Goal: Task Accomplishment & Management: Manage account settings

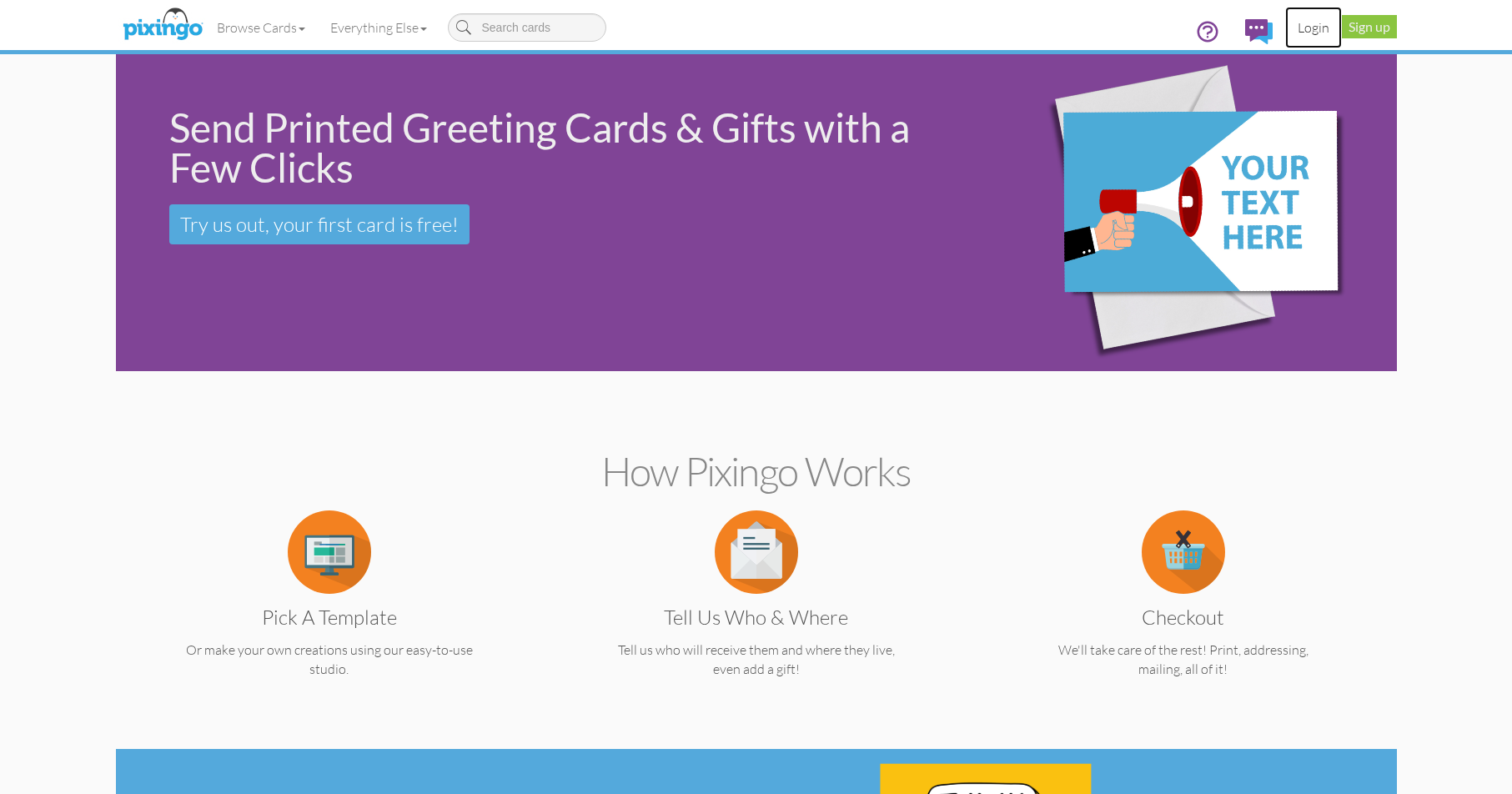
click at [1301, 33] on link "Login" at bounding box center [1313, 28] width 56 height 42
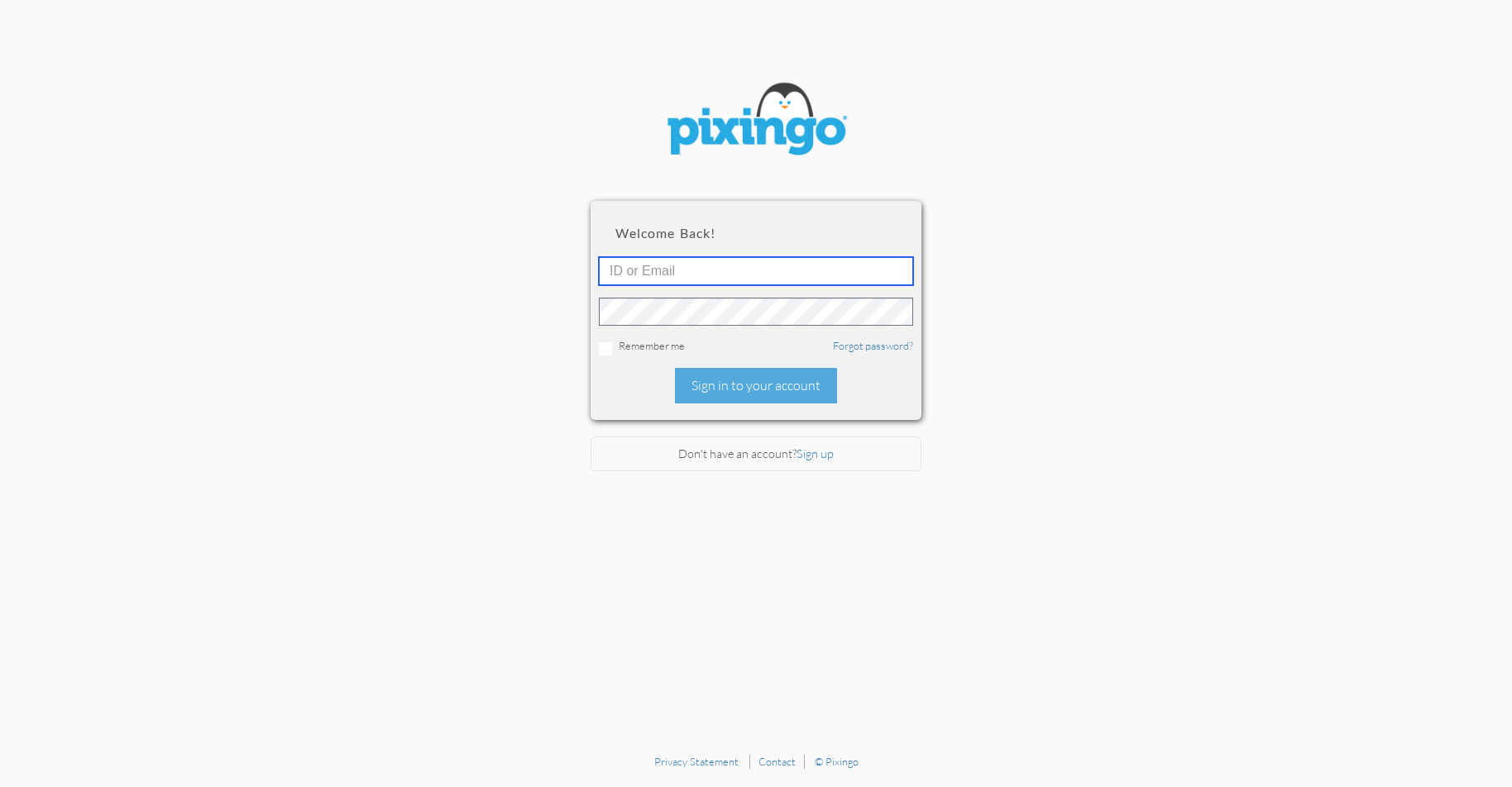
type input "[EMAIL_ADDRESS][DOMAIN_NAME]"
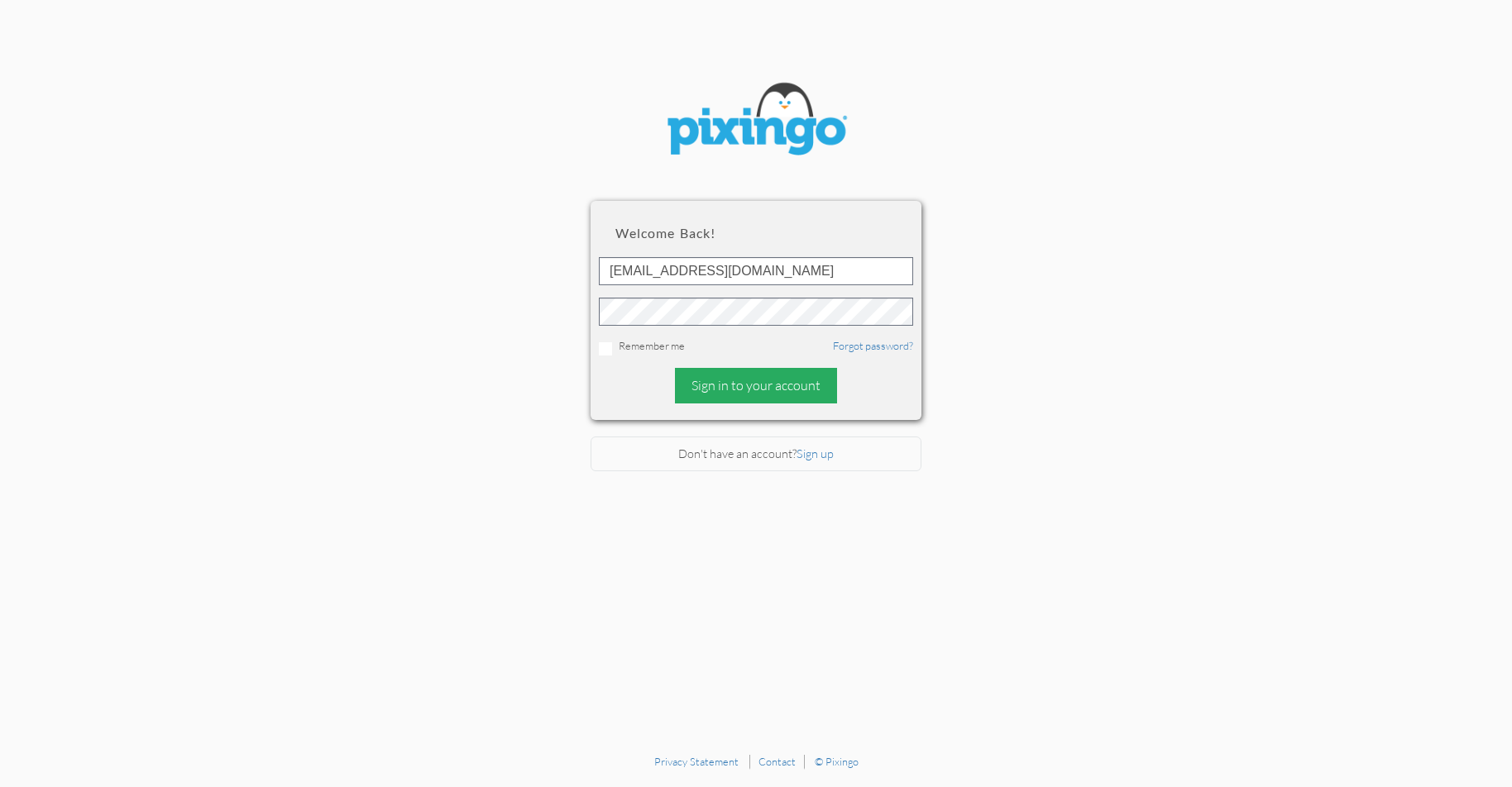
click at [756, 394] on div "Sign in to your account" at bounding box center [756, 385] width 162 height 35
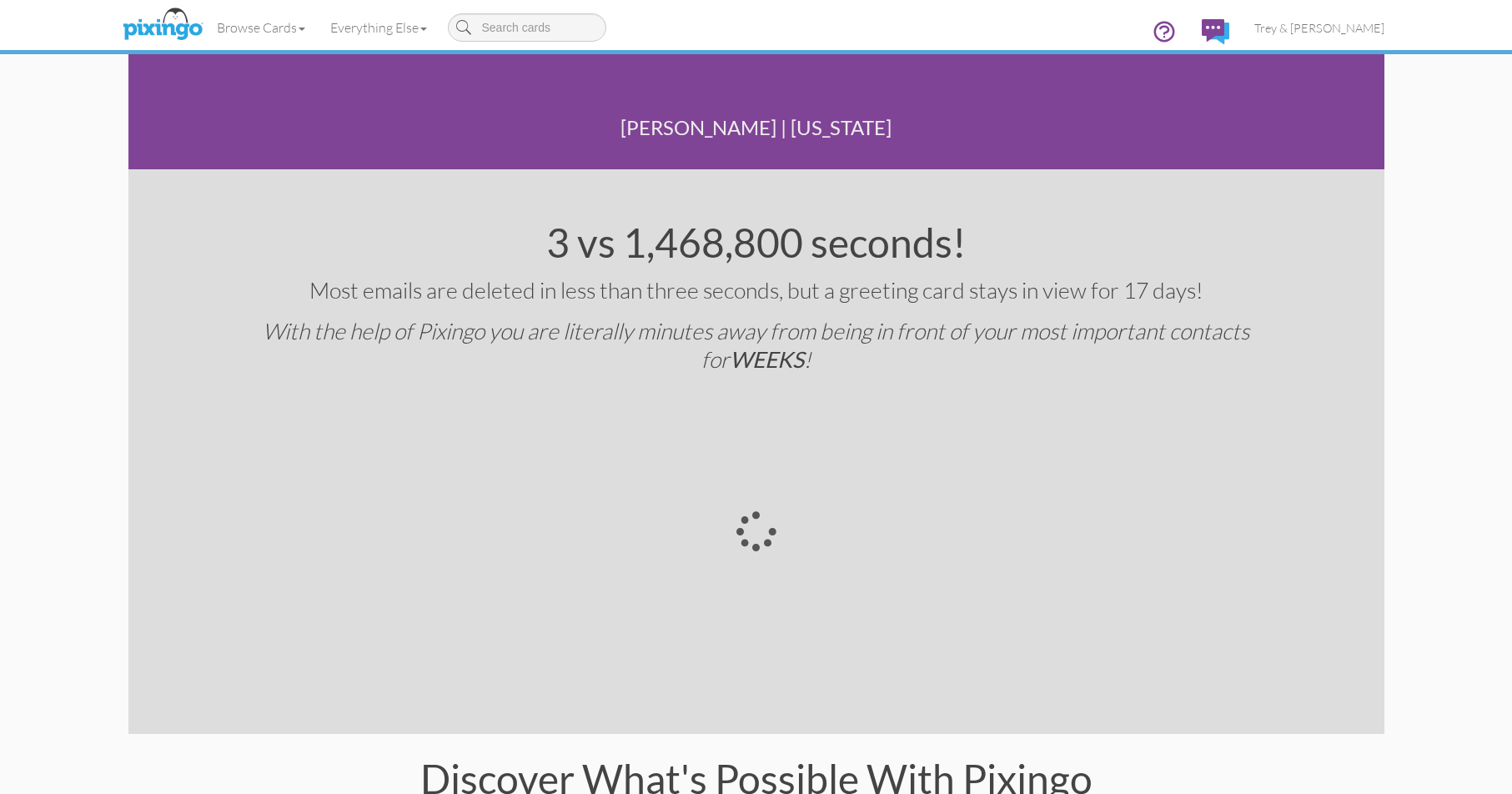
scroll to position [2086, 0]
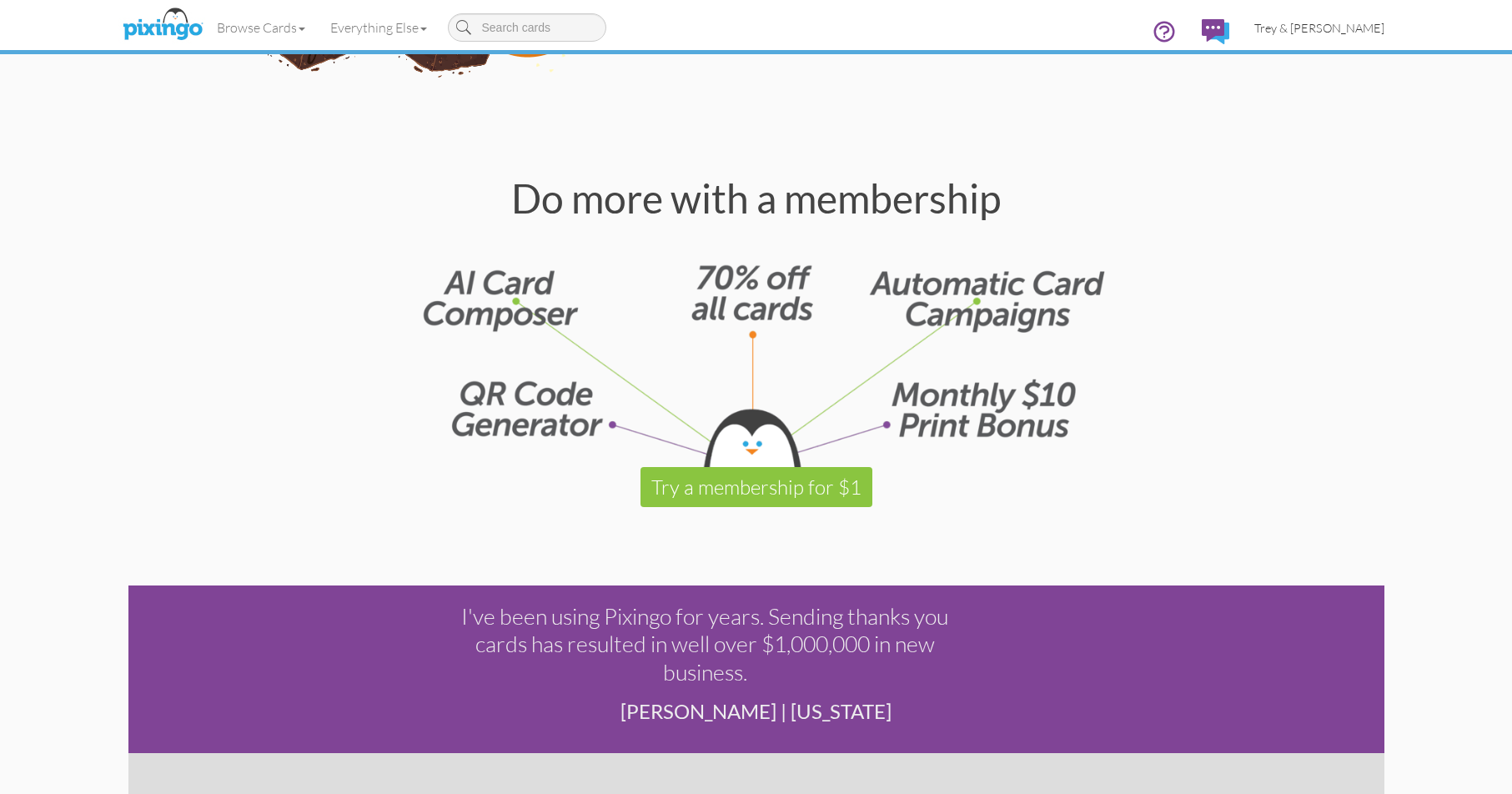
click at [1303, 27] on span "Trey & [PERSON_NAME]" at bounding box center [1319, 28] width 130 height 14
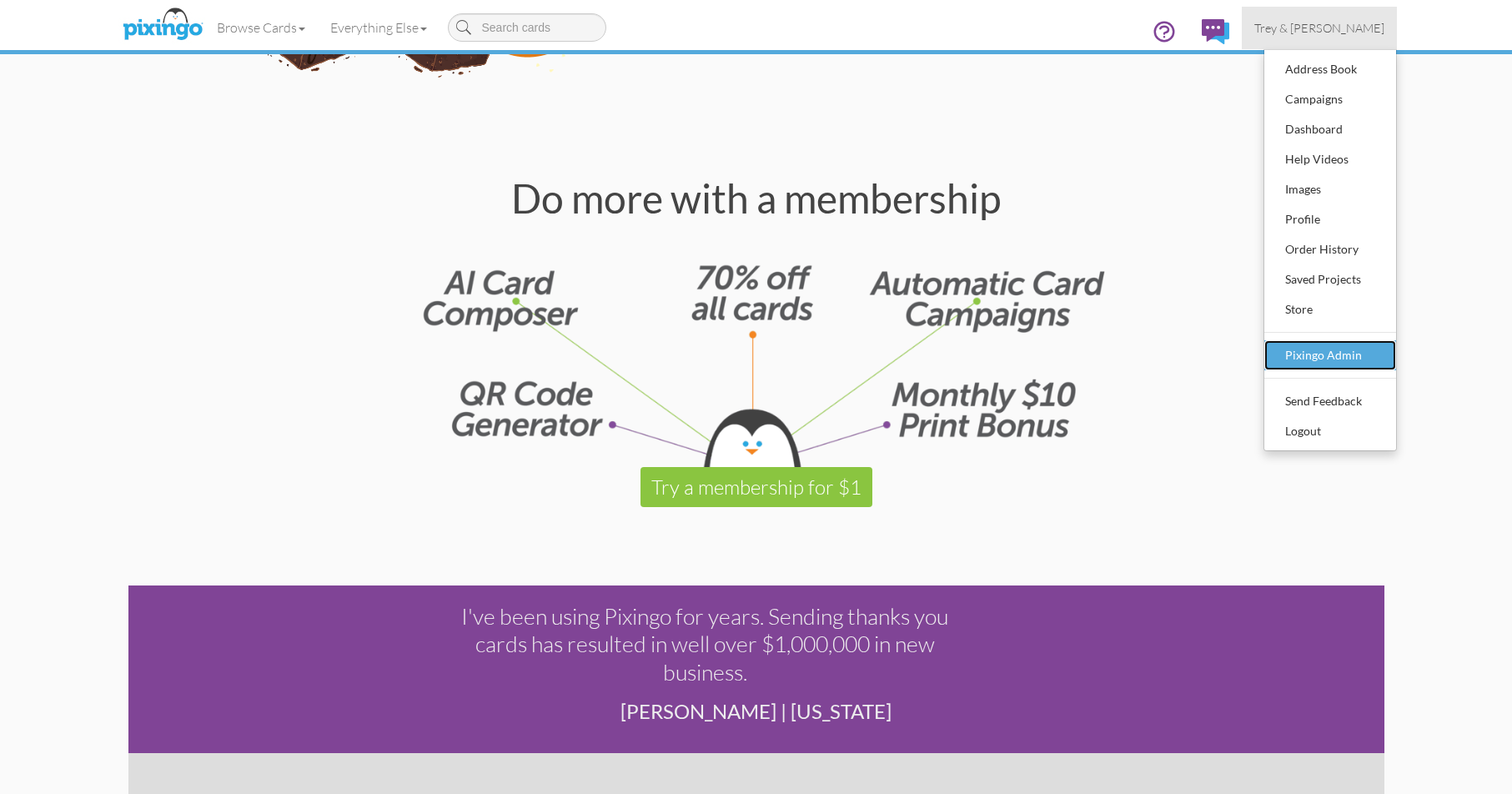
click at [1321, 355] on div "Pixingo Admin" at bounding box center [1330, 355] width 99 height 25
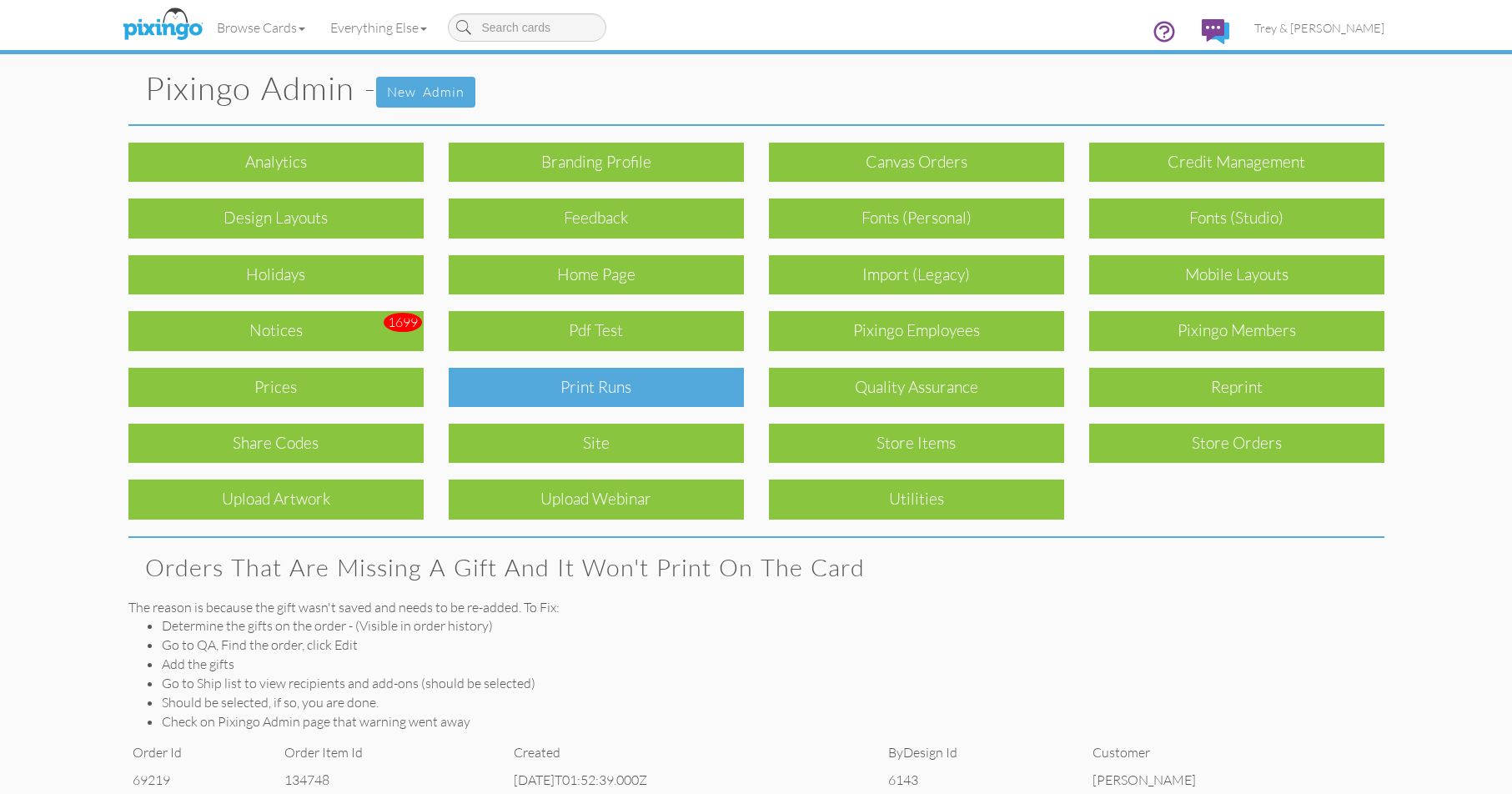
click at [582, 388] on div "Print Runs" at bounding box center [596, 387] width 295 height 39
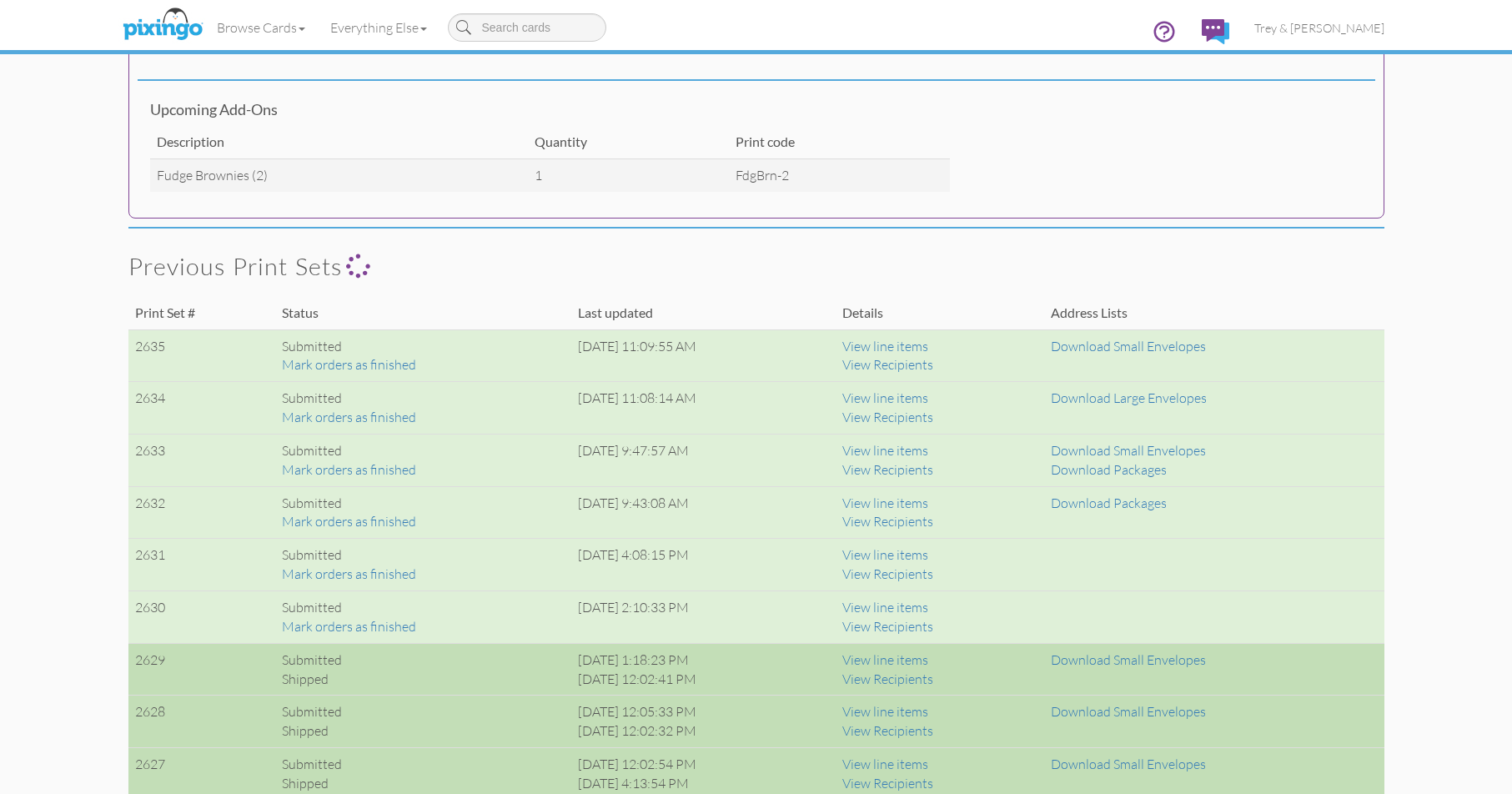
scroll to position [1001, 0]
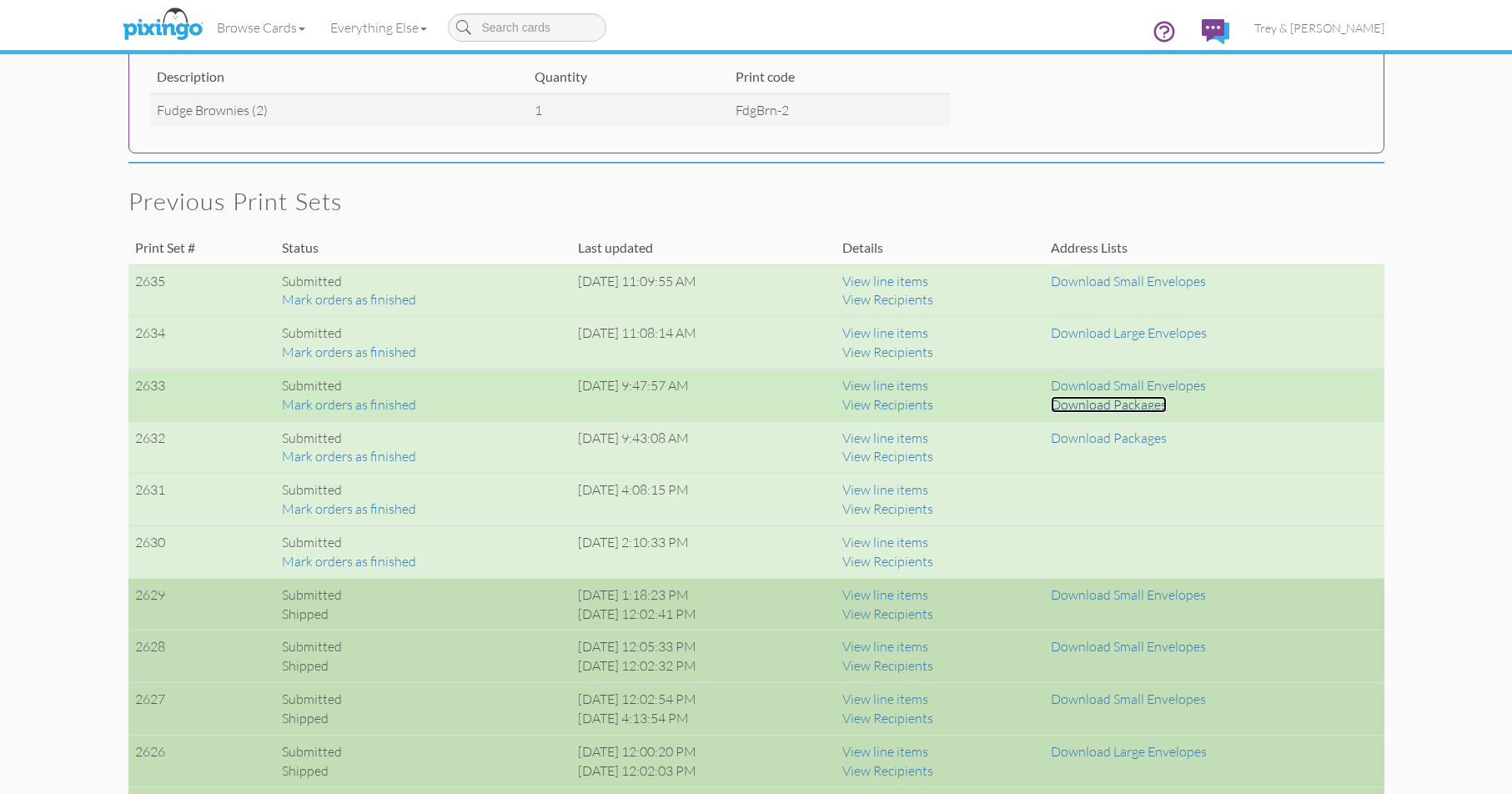
click at [1157, 406] on link "Download Packages" at bounding box center [1109, 404] width 116 height 16
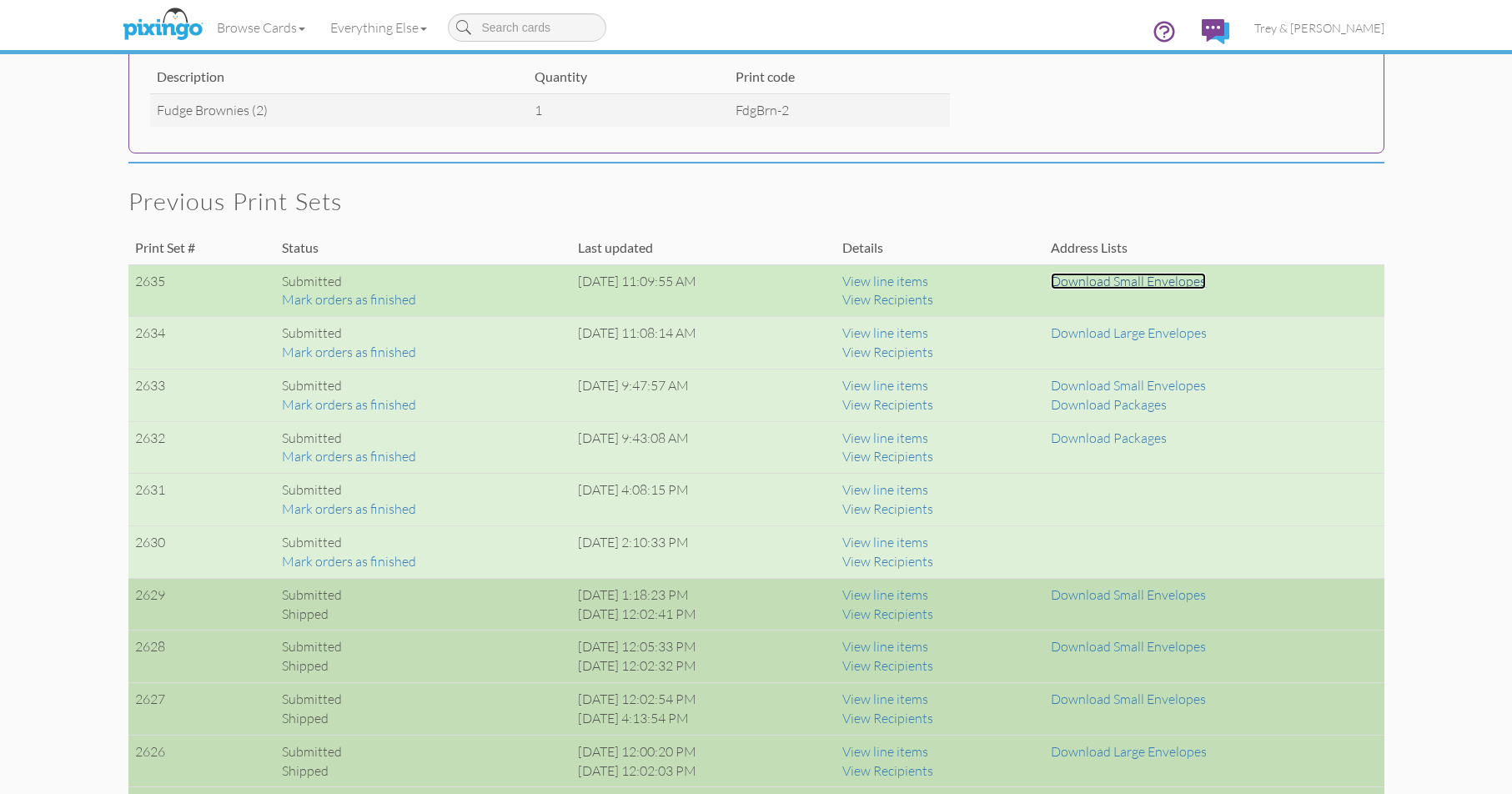
click at [1165, 283] on link "Download Small Envelopes" at bounding box center [1128, 281] width 155 height 16
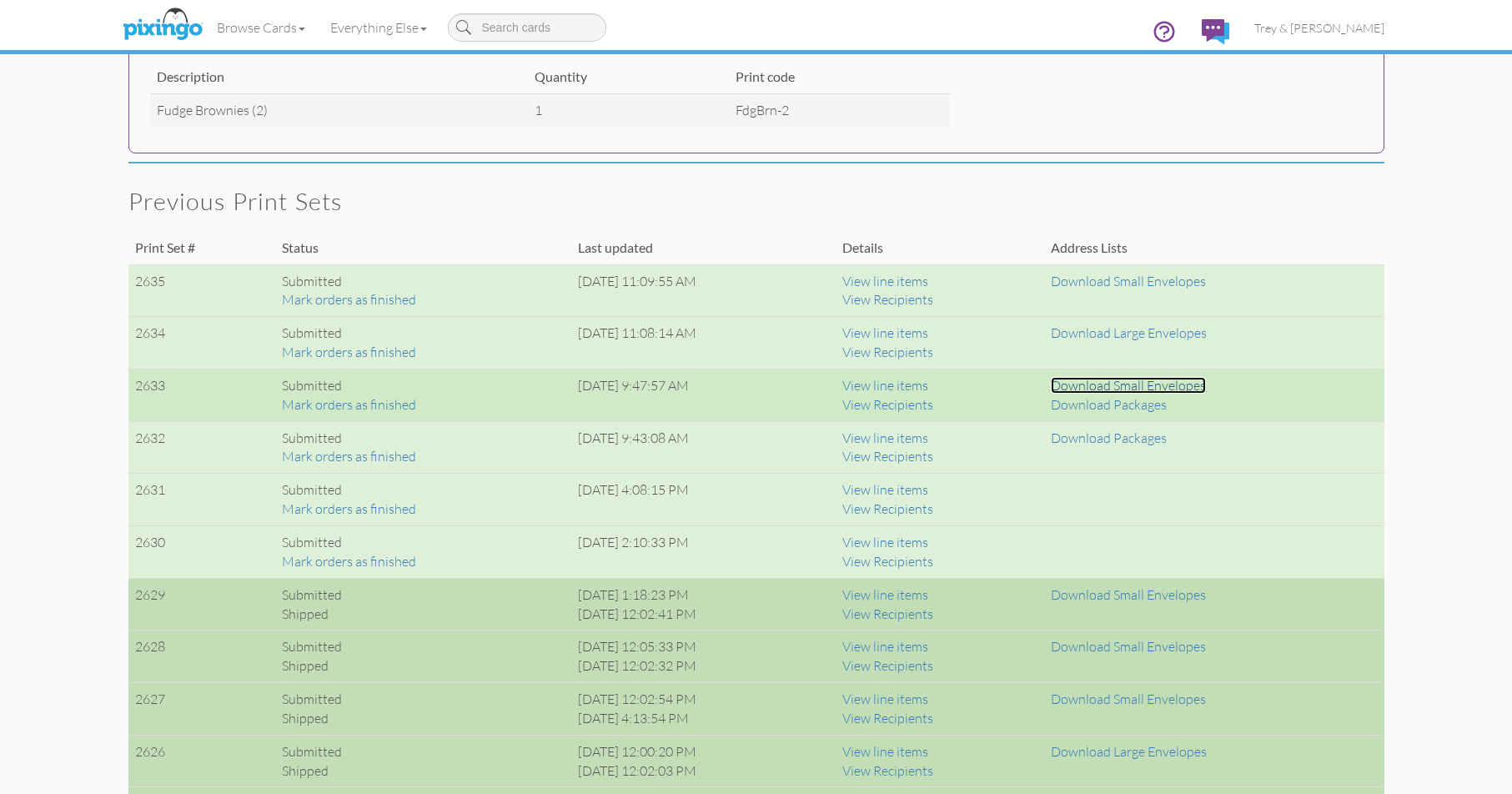
click at [1167, 385] on link "Download Small Envelopes" at bounding box center [1128, 385] width 155 height 16
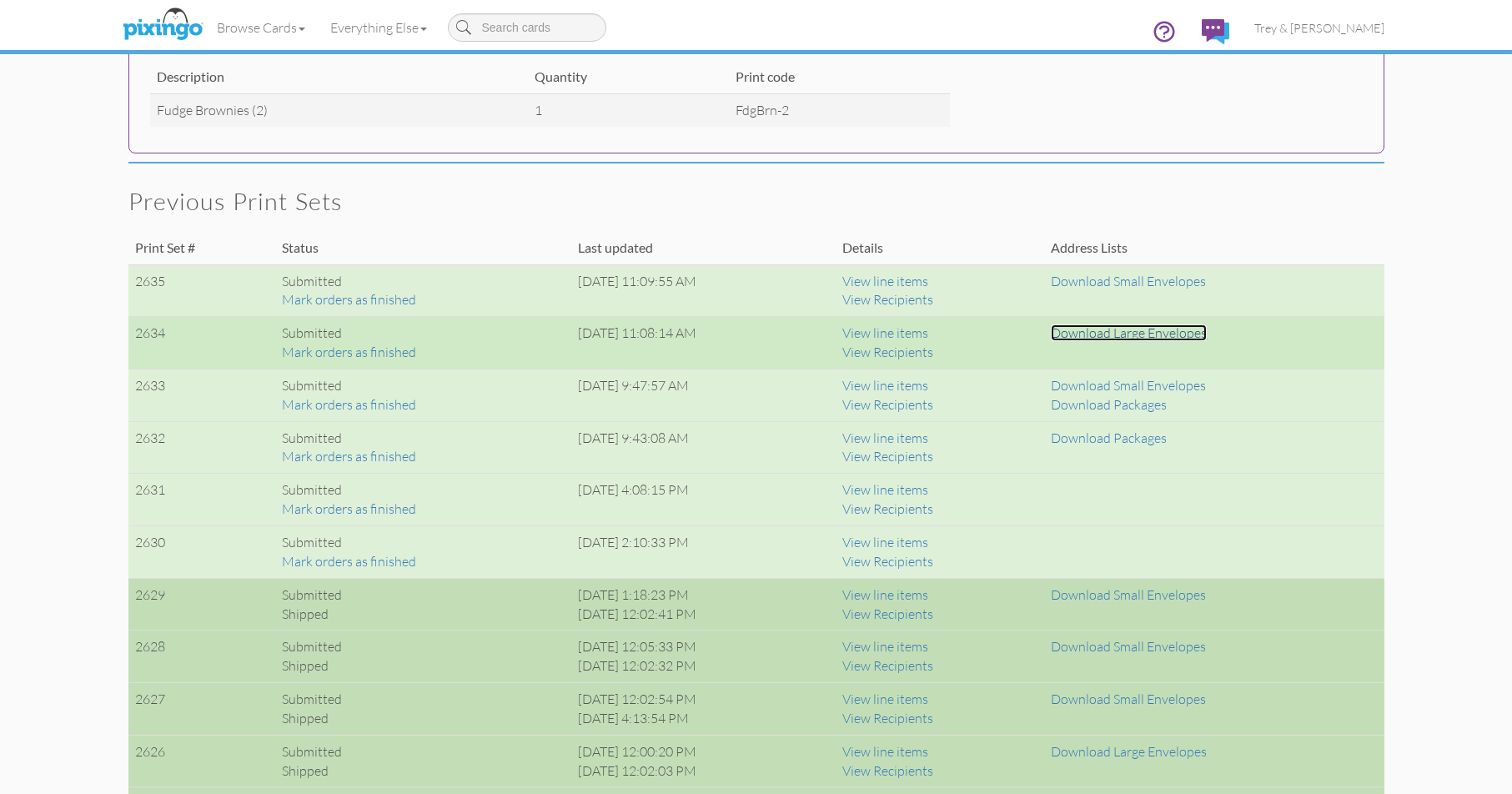
click at [1165, 335] on link "Download Large Envelopes" at bounding box center [1129, 332] width 156 height 16
